Goal: Navigation & Orientation: Go to known website

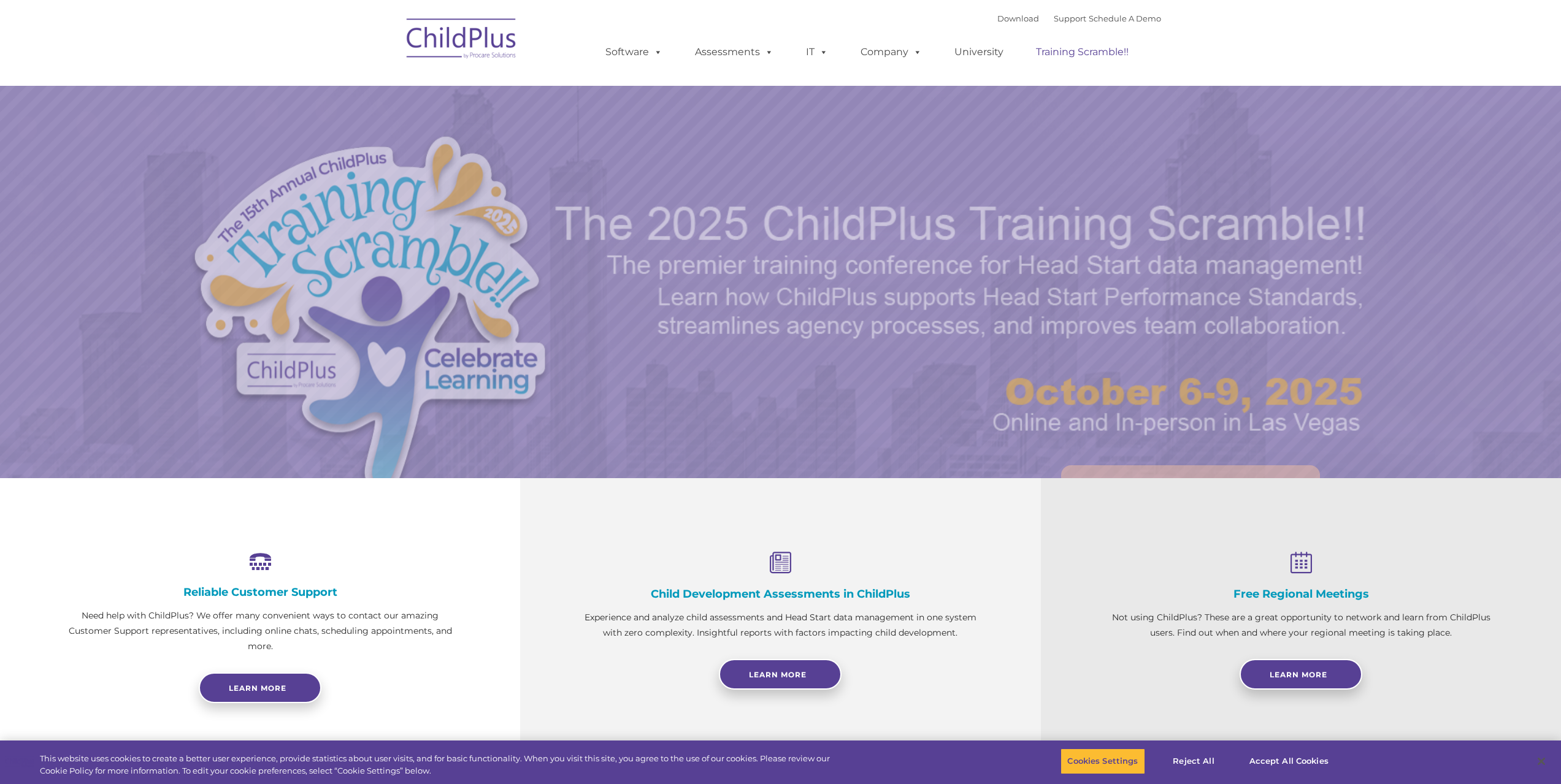
select select "MEDIUM"
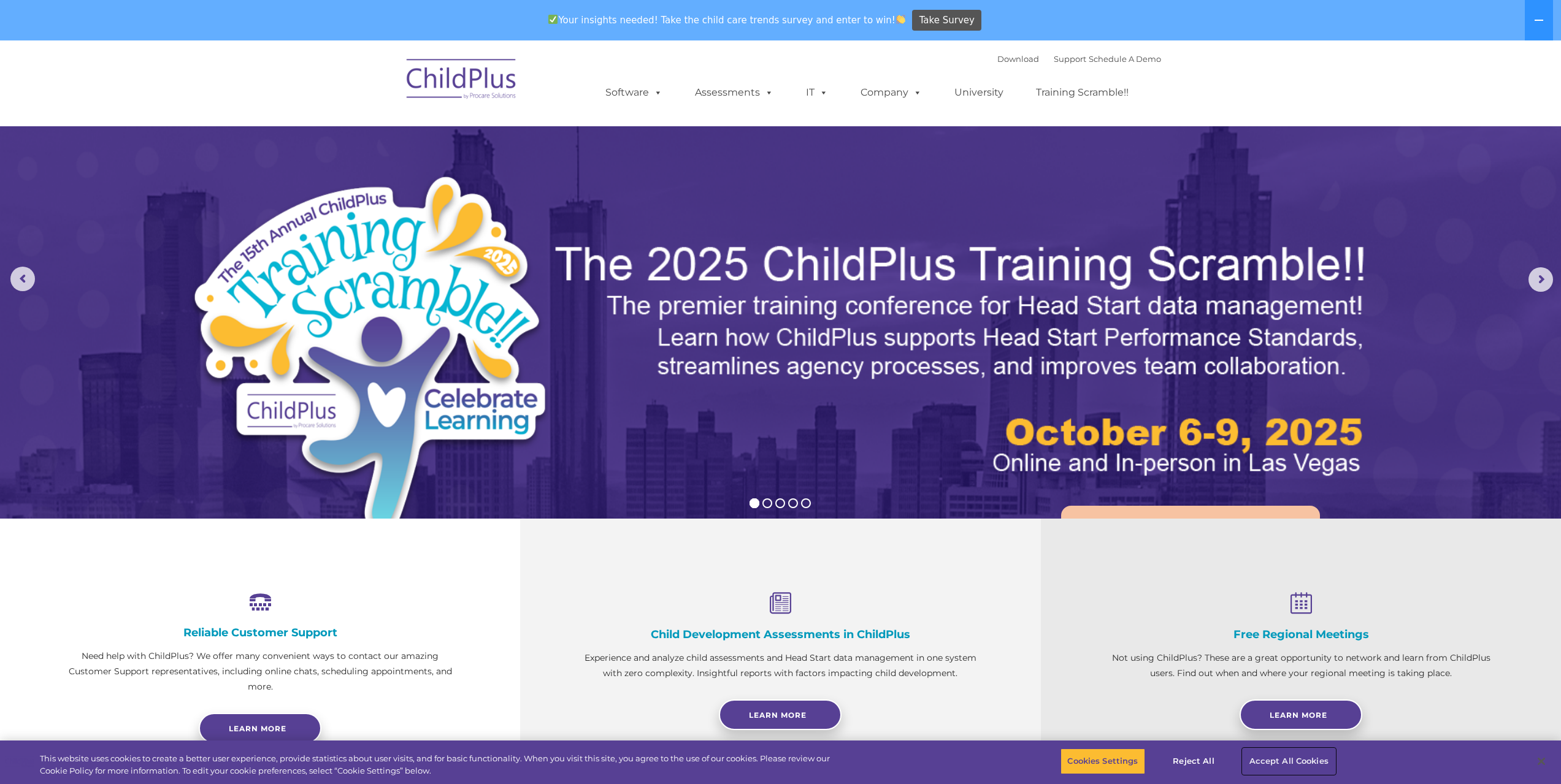
click at [1280, 761] on button "Accept All Cookies" at bounding box center [1289, 762] width 93 height 26
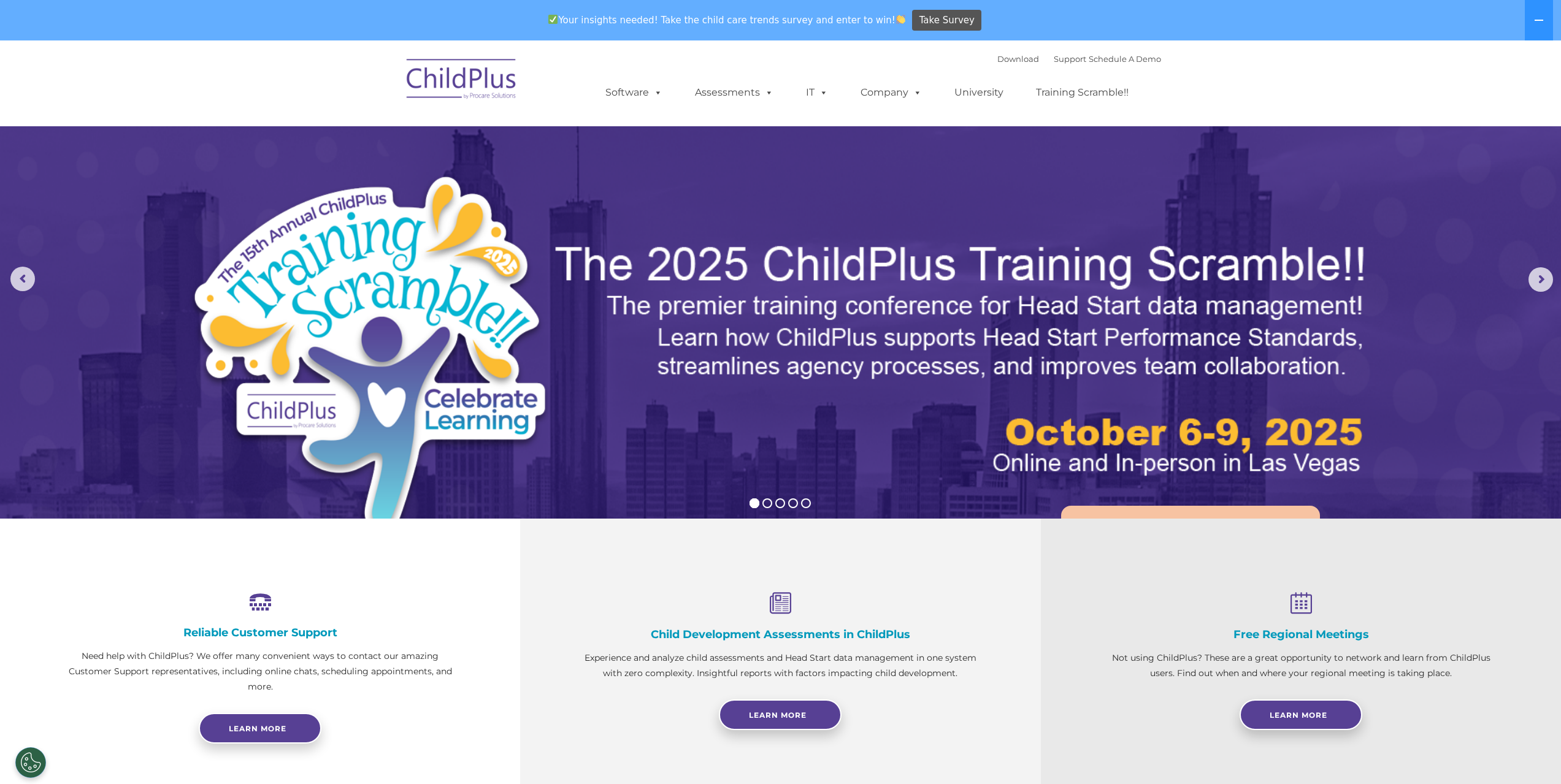
click at [486, 72] on img at bounding box center [461, 80] width 123 height 62
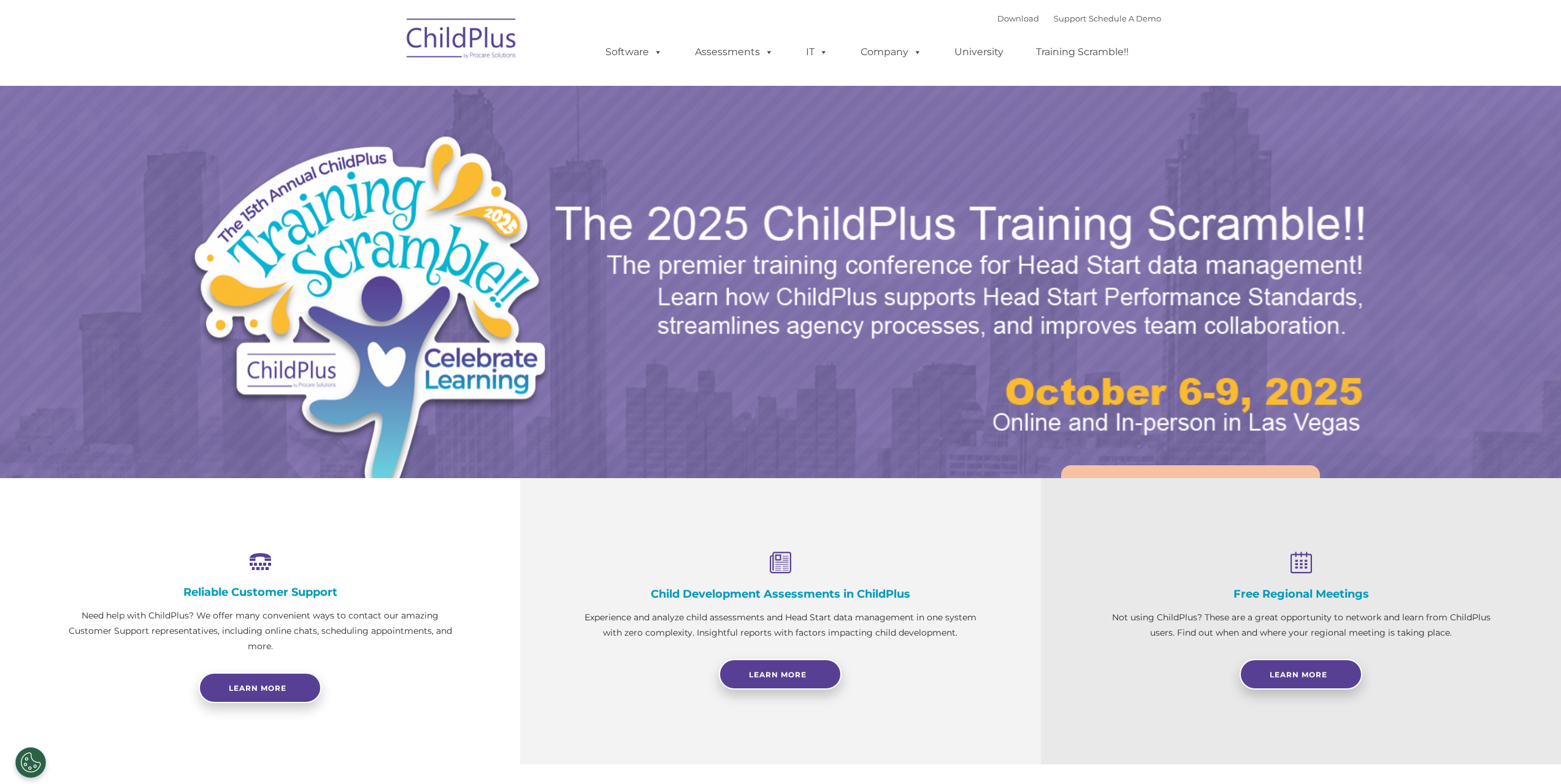
select select "MEDIUM"
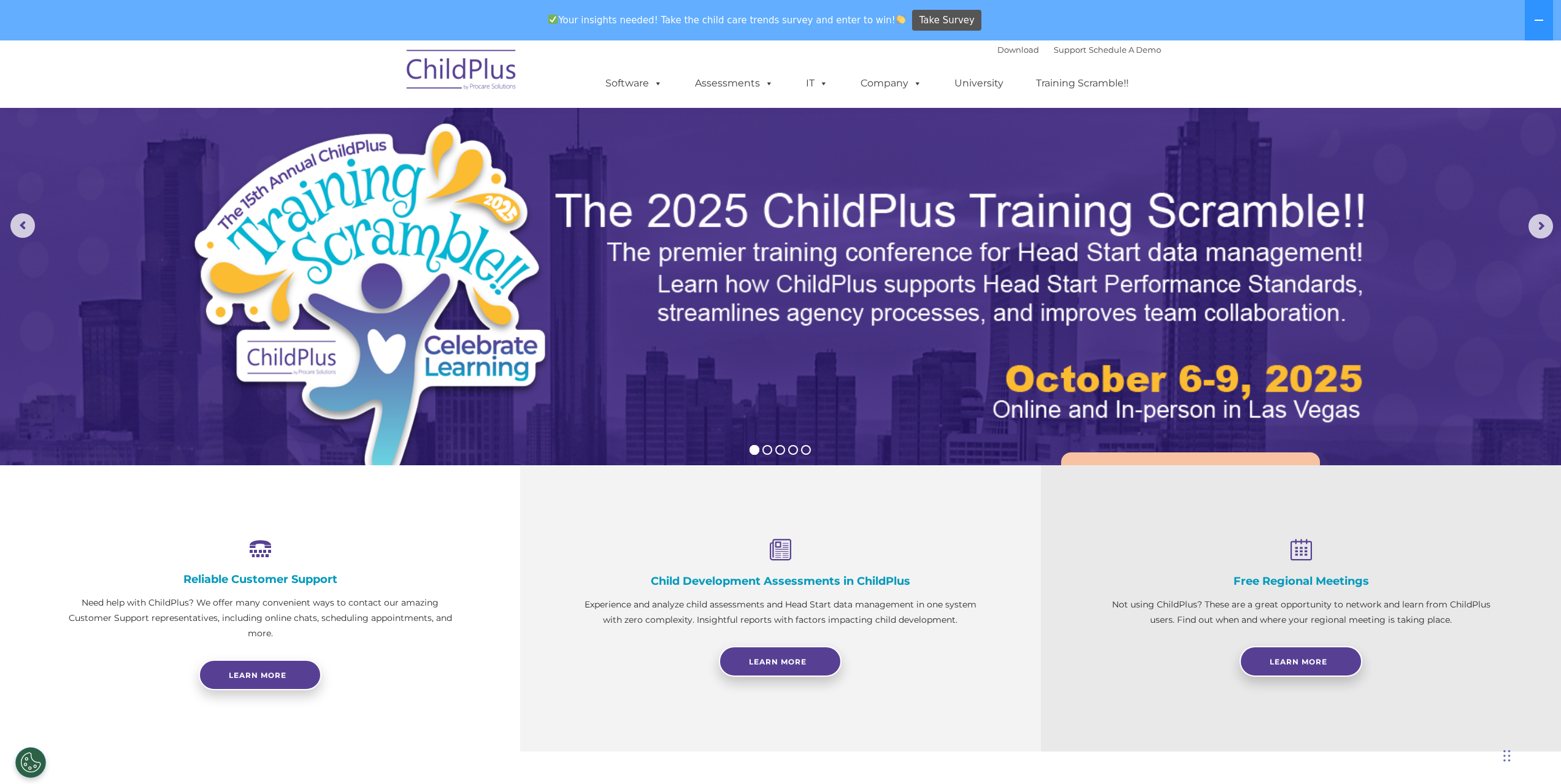
scroll to position [52, 0]
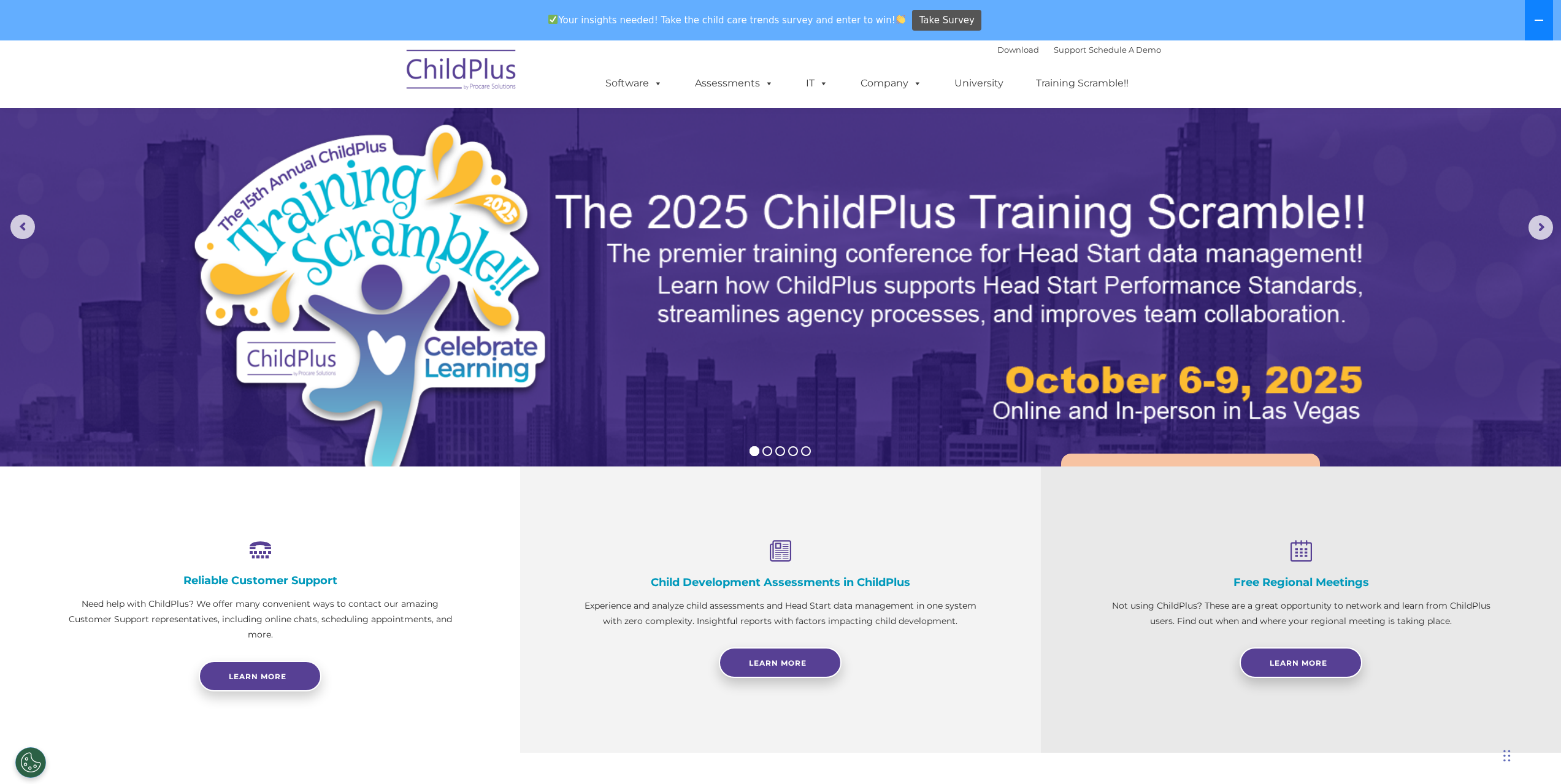
click at [1539, 18] on icon at bounding box center [1539, 20] width 10 height 10
